Goal: Navigation & Orientation: Find specific page/section

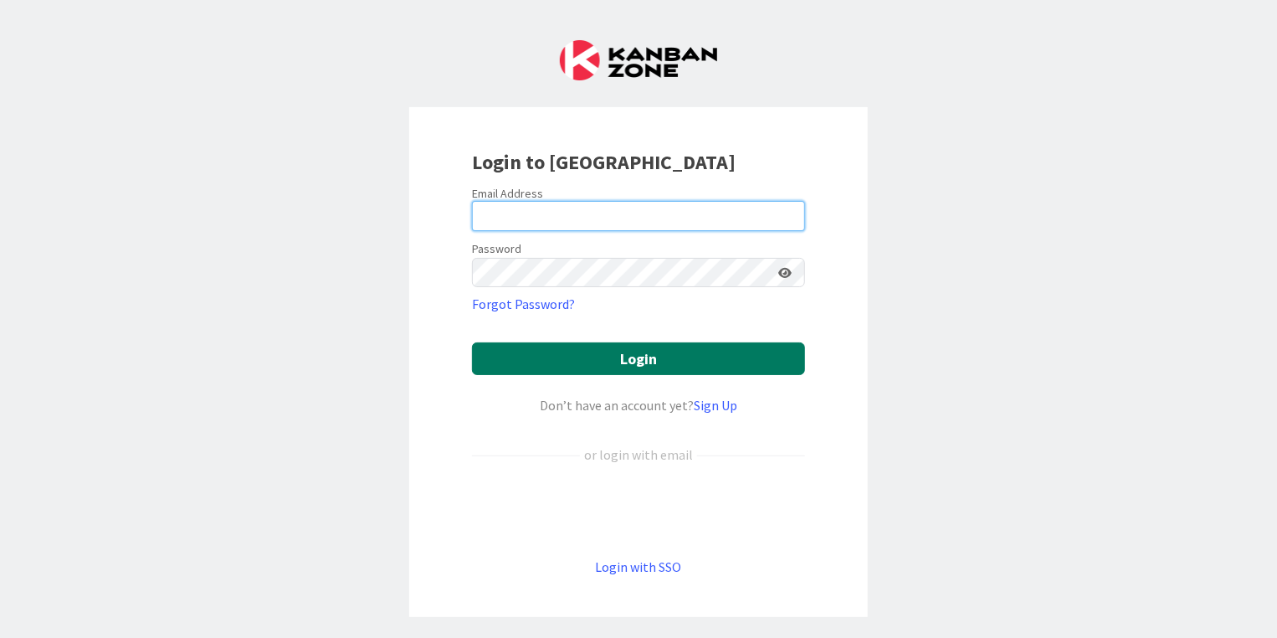
type input "[DOMAIN_NAME][EMAIL_ADDRESS][DOMAIN_NAME]"
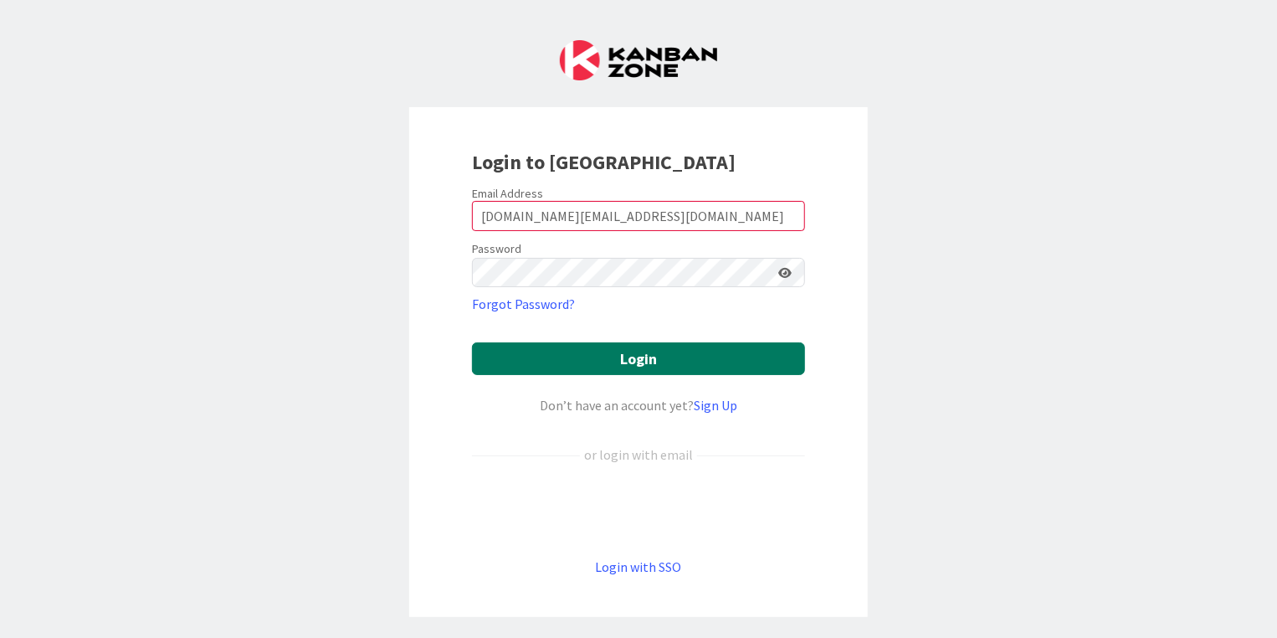
click at [674, 342] on button "Login" at bounding box center [638, 358] width 333 height 33
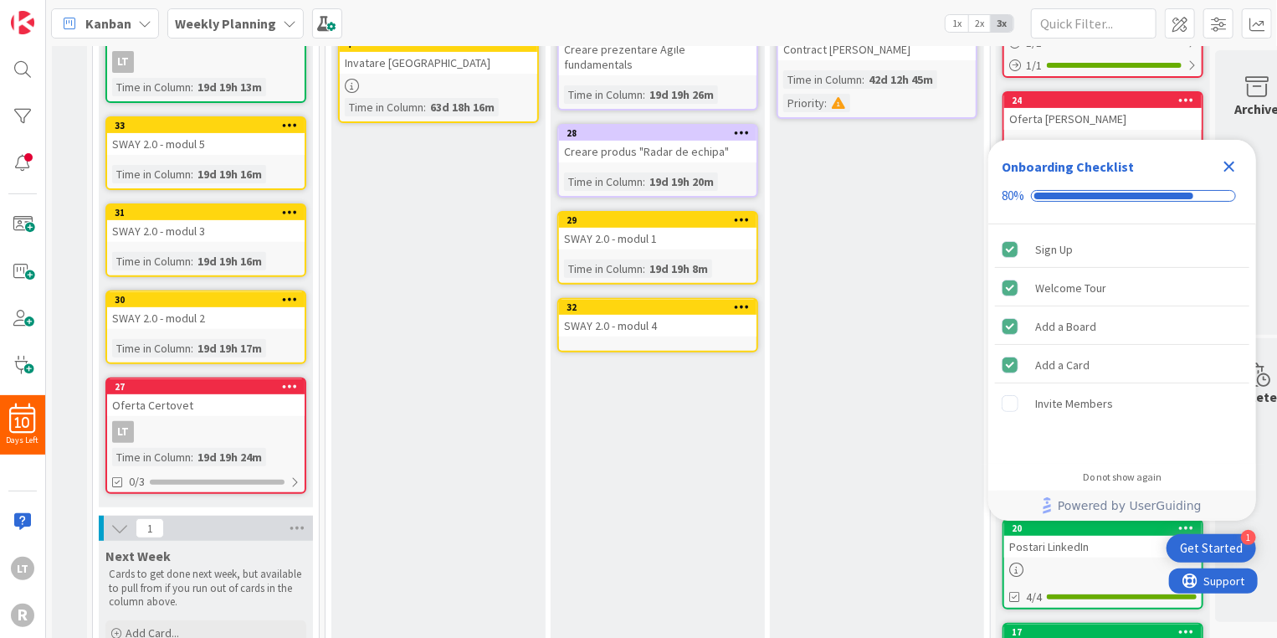
scroll to position [249, 0]
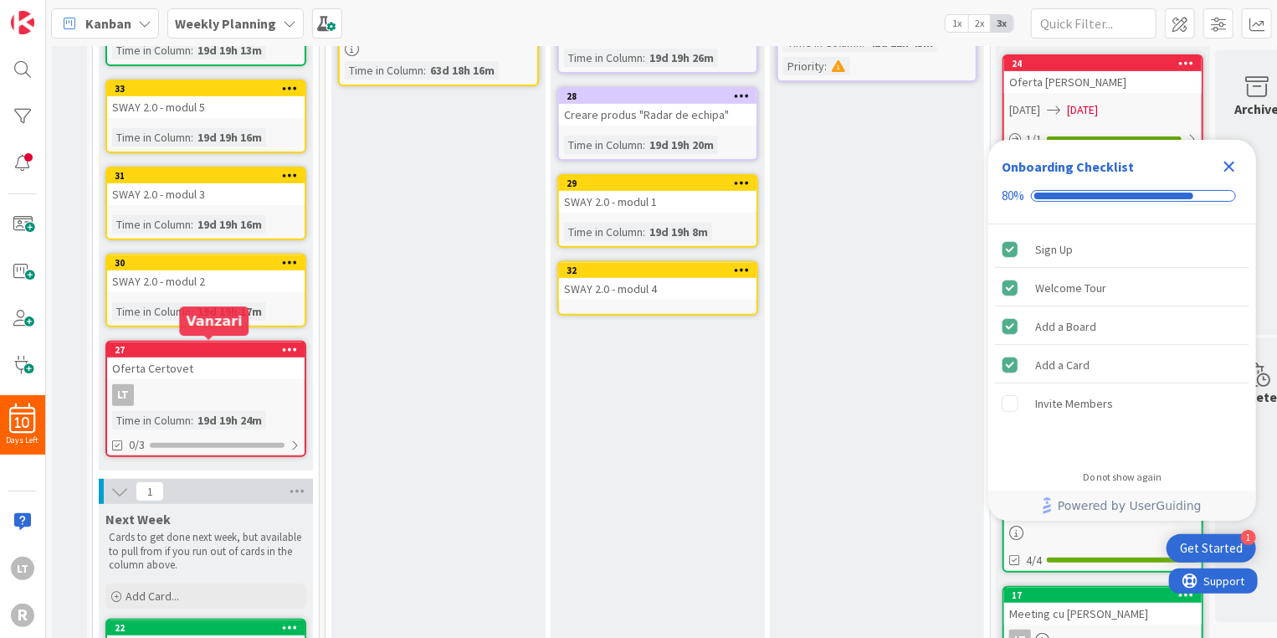
click at [189, 347] on div "27" at bounding box center [210, 350] width 190 height 12
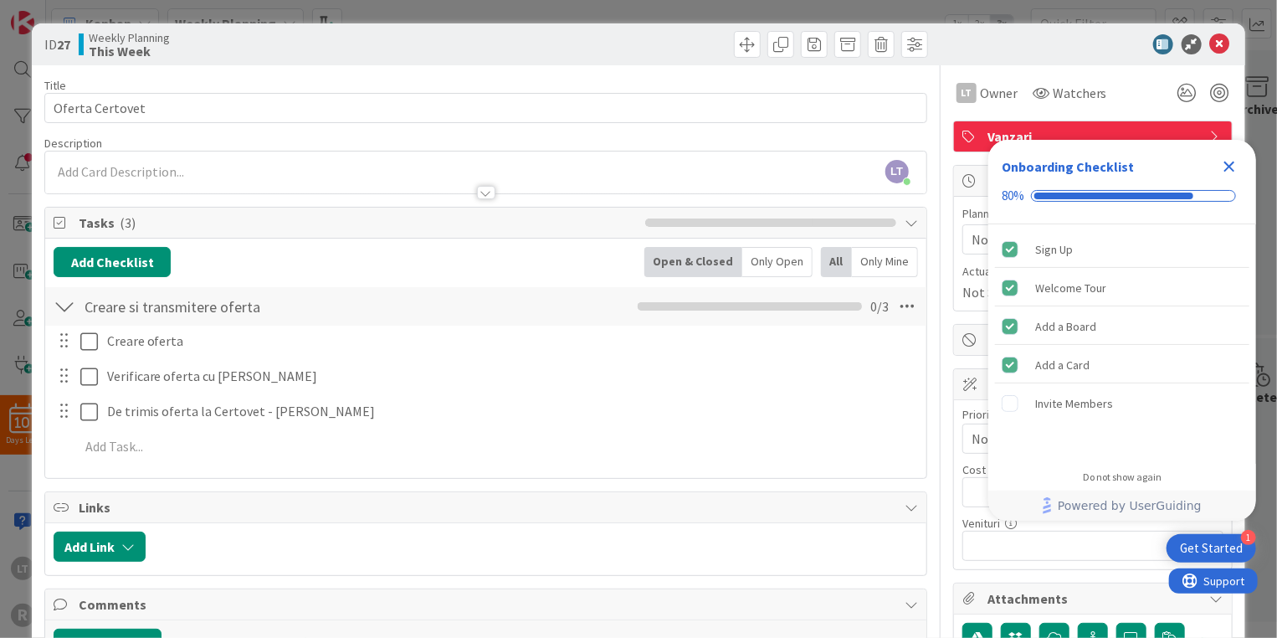
click at [1233, 161] on icon "Close Checklist" at bounding box center [1229, 166] width 20 height 20
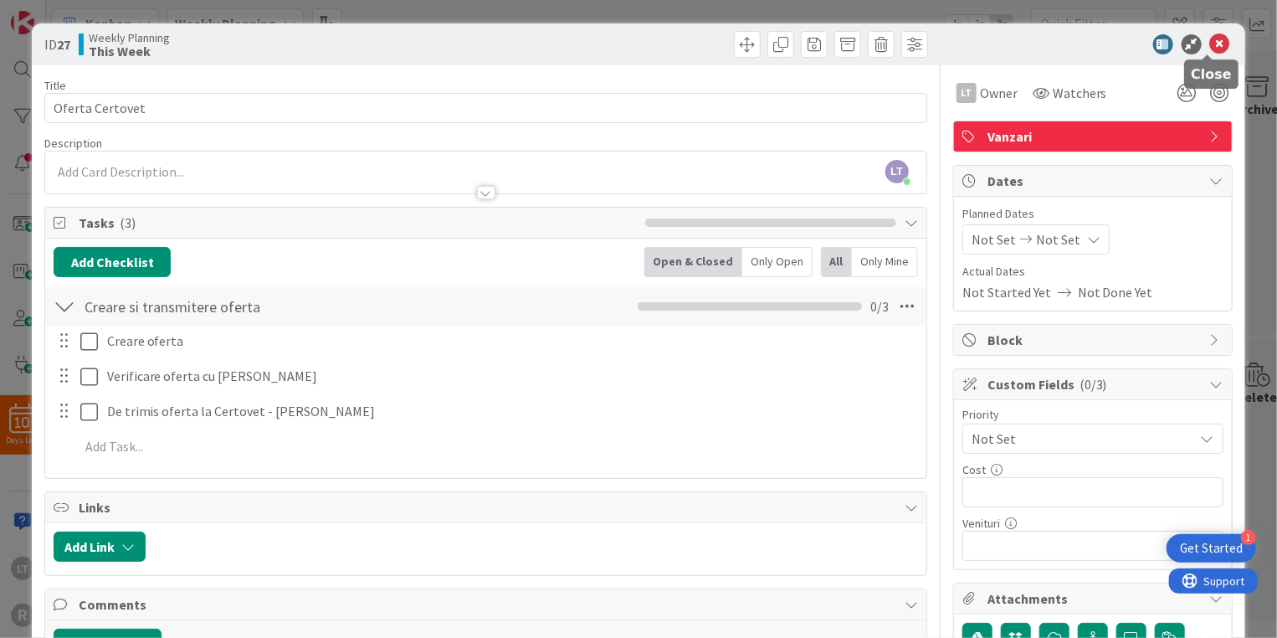
click at [1210, 38] on icon at bounding box center [1220, 44] width 20 height 20
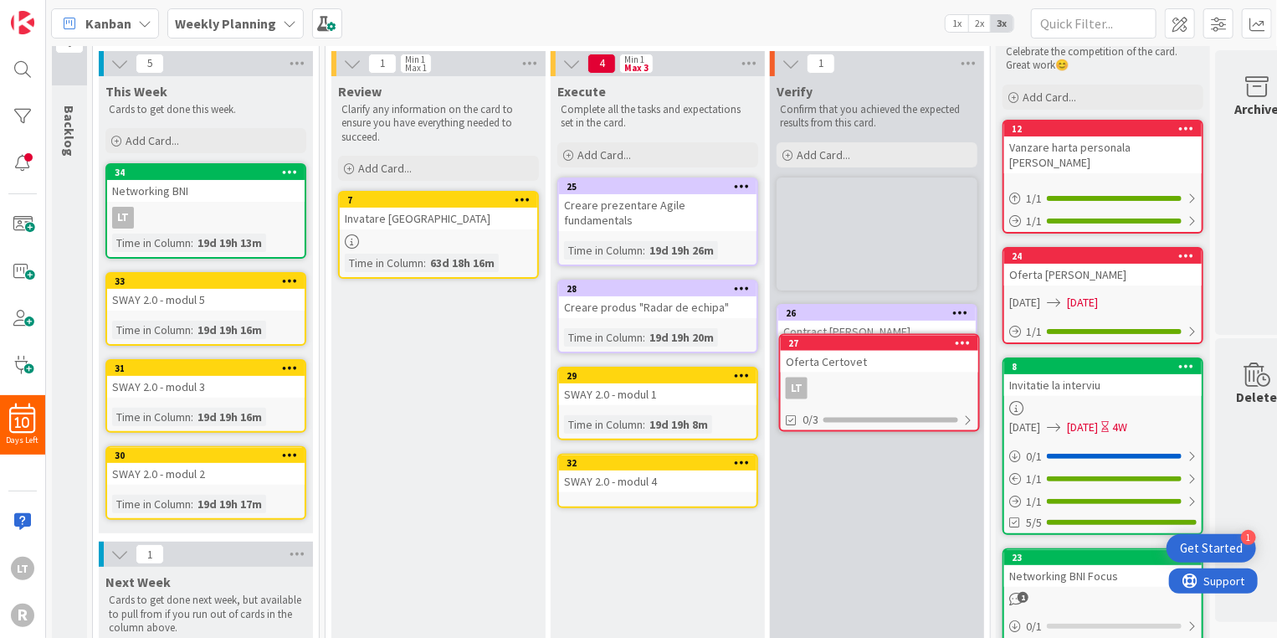
scroll to position [52, 0]
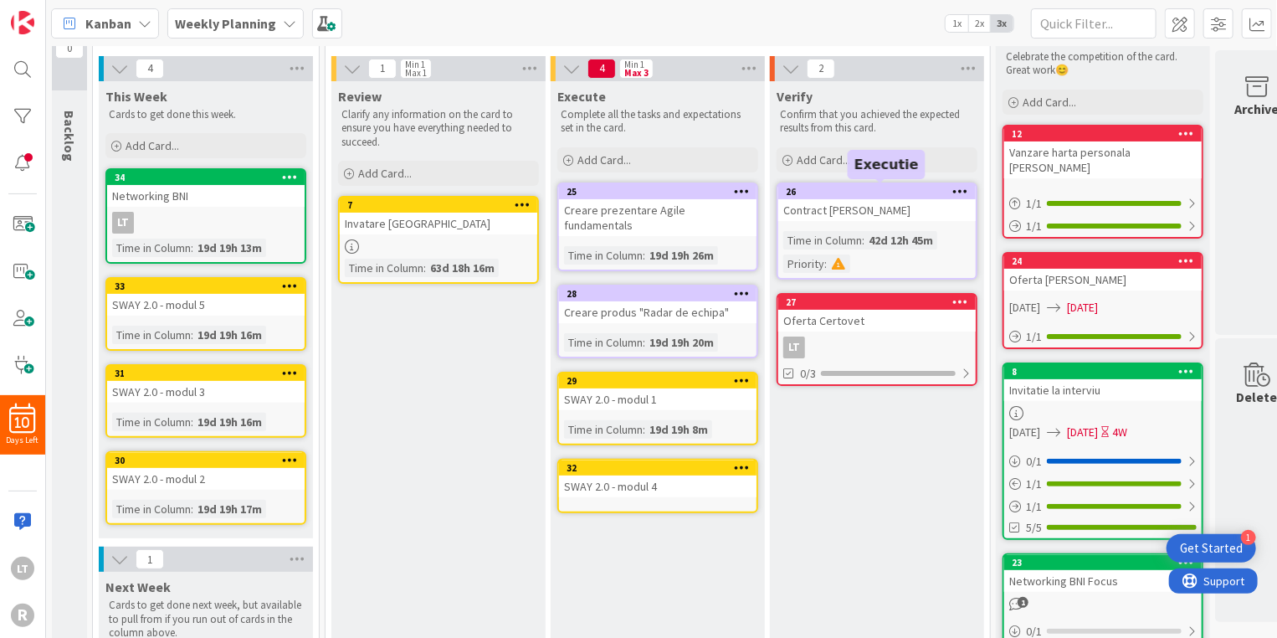
click at [856, 192] on div "26" at bounding box center [881, 192] width 190 height 12
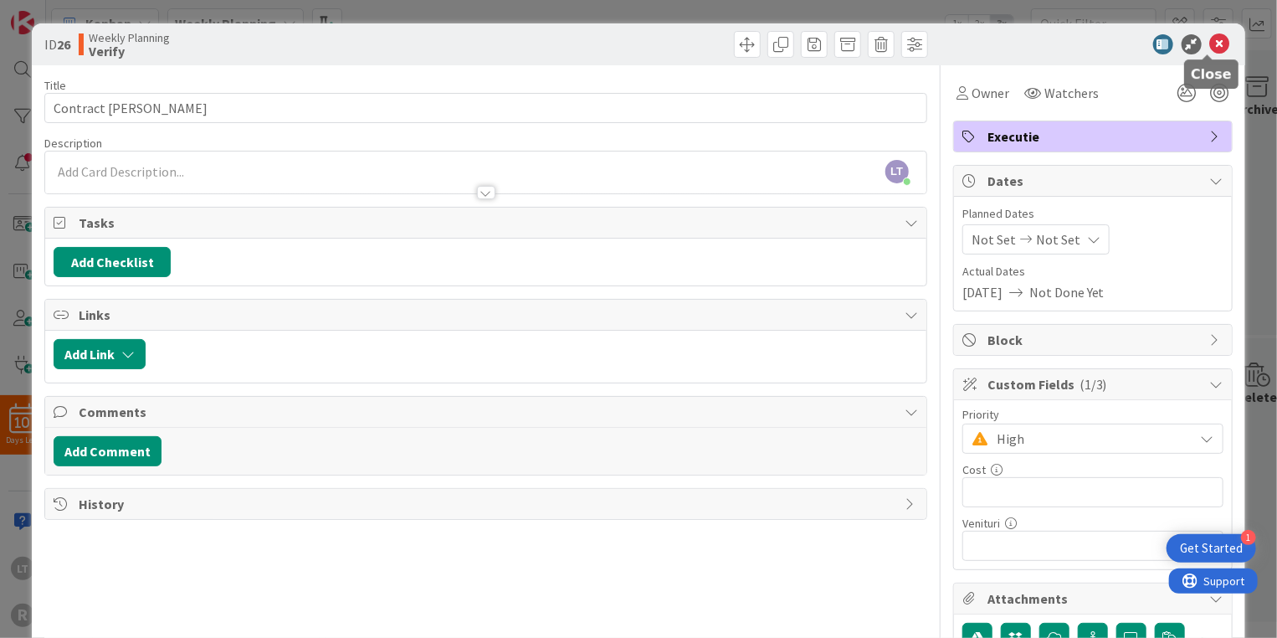
click at [1210, 41] on icon at bounding box center [1220, 44] width 20 height 20
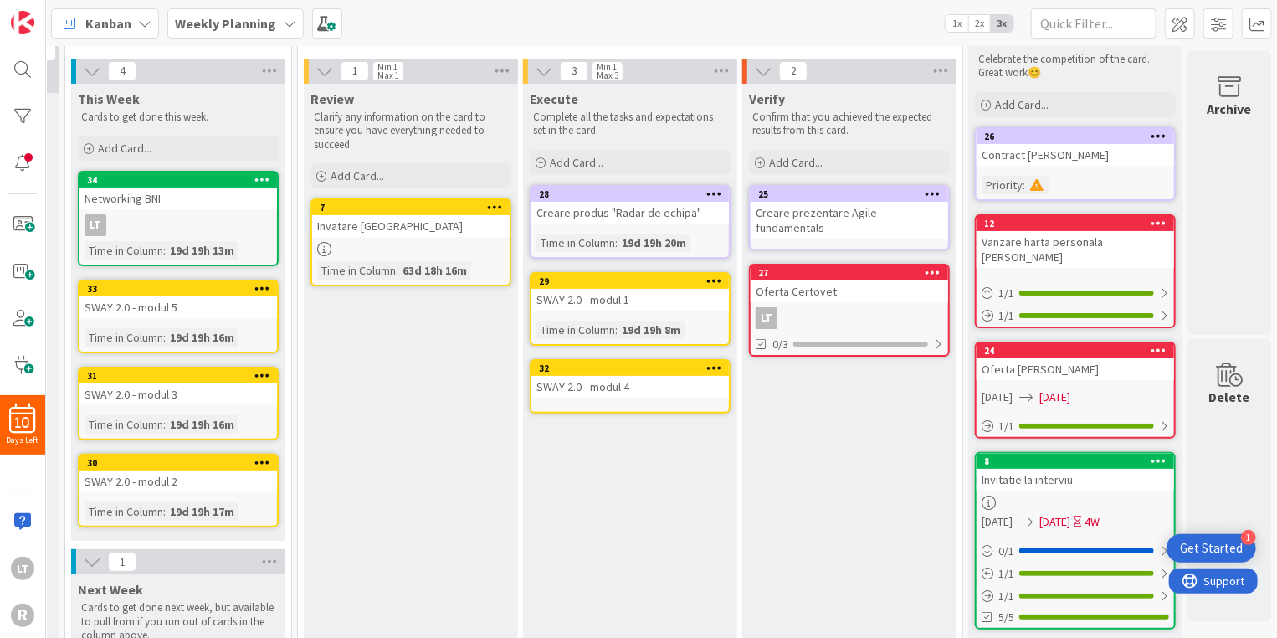
scroll to position [0, 39]
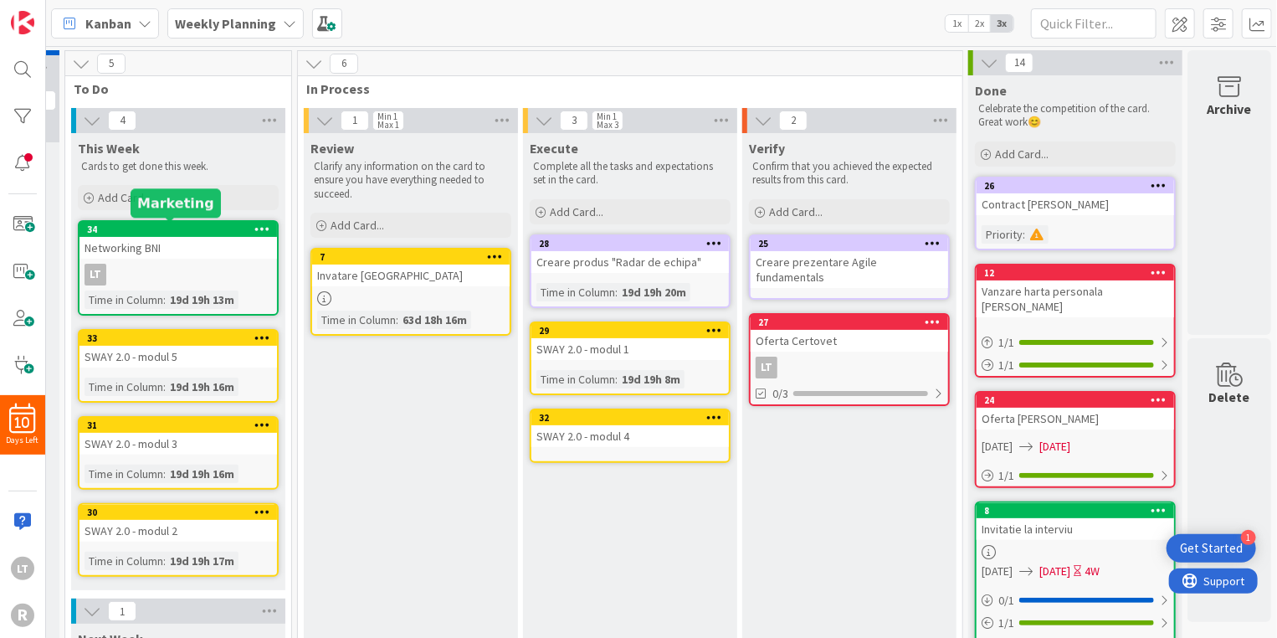
click at [191, 227] on div "34" at bounding box center [182, 229] width 190 height 12
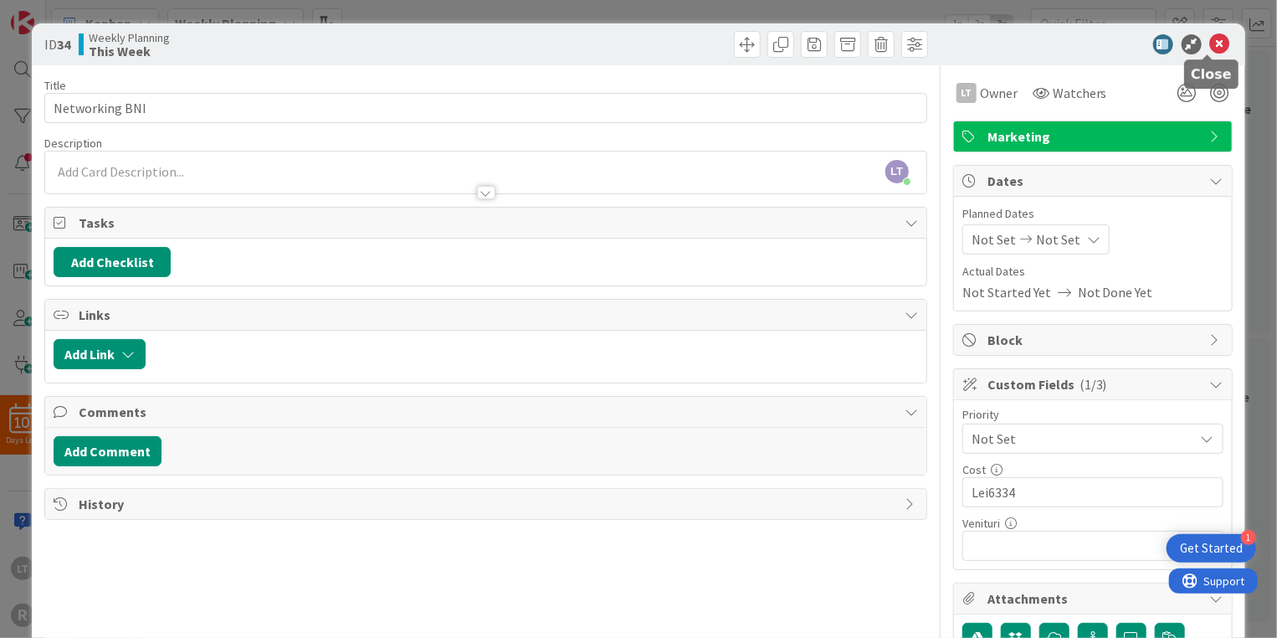
click at [1210, 44] on icon at bounding box center [1220, 44] width 20 height 20
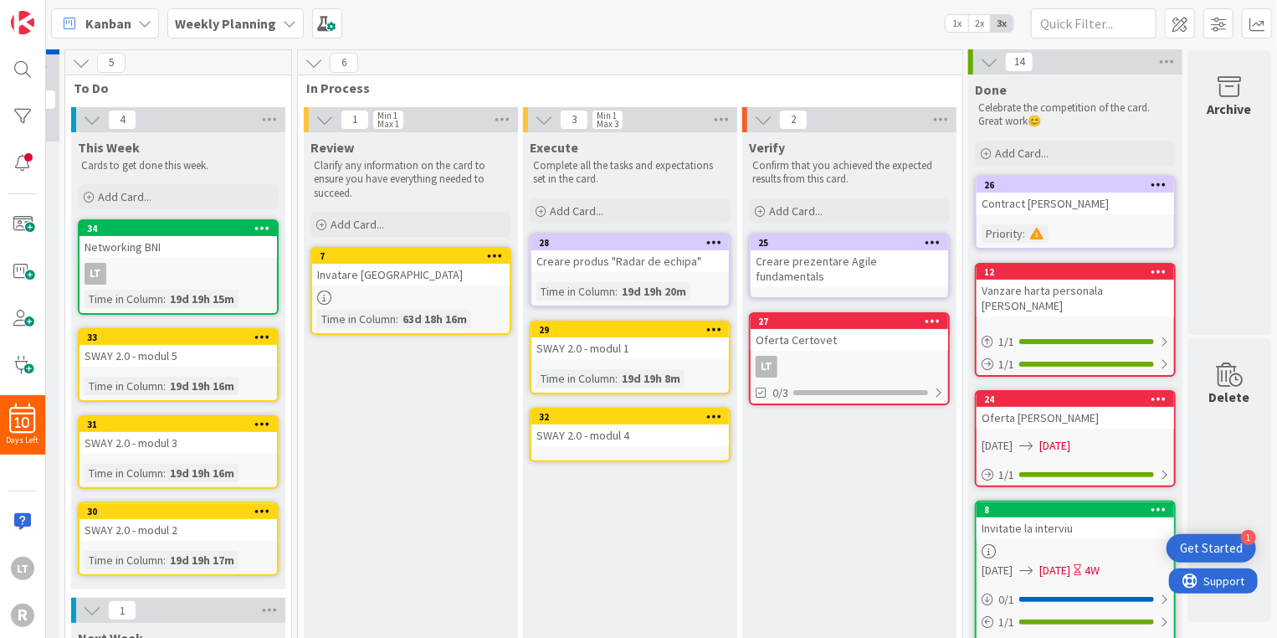
scroll to position [0, 39]
